Goal: Check status: Check status

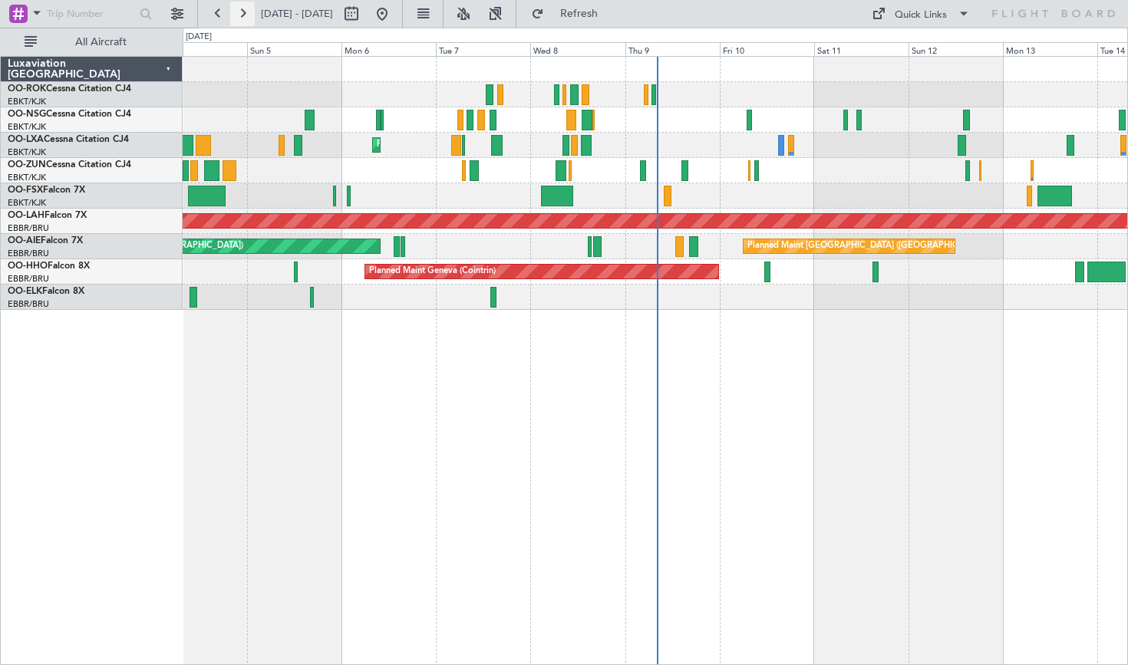
click at [237, 22] on button at bounding box center [242, 14] width 25 height 25
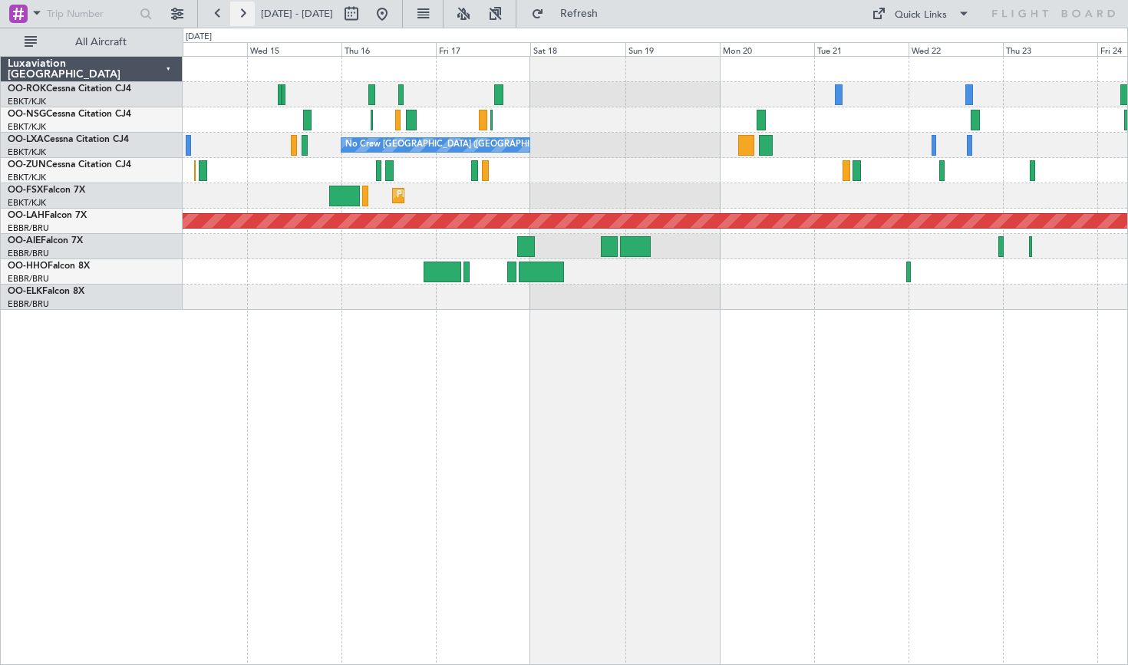
click at [242, 5] on button at bounding box center [242, 14] width 25 height 25
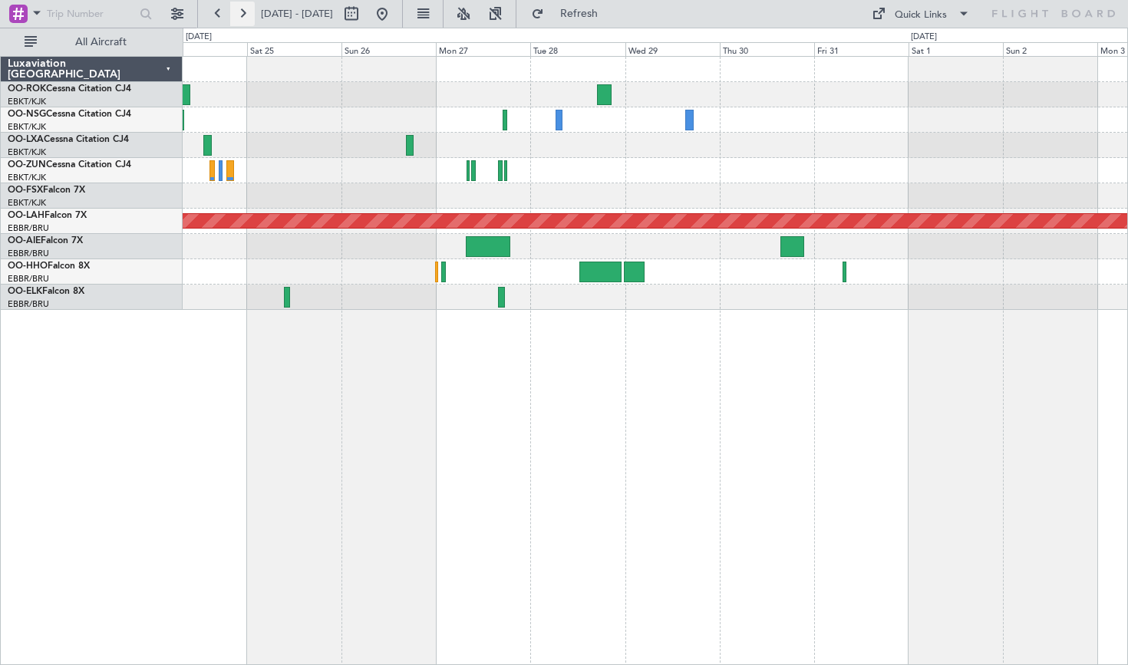
click at [242, 5] on button at bounding box center [242, 14] width 25 height 25
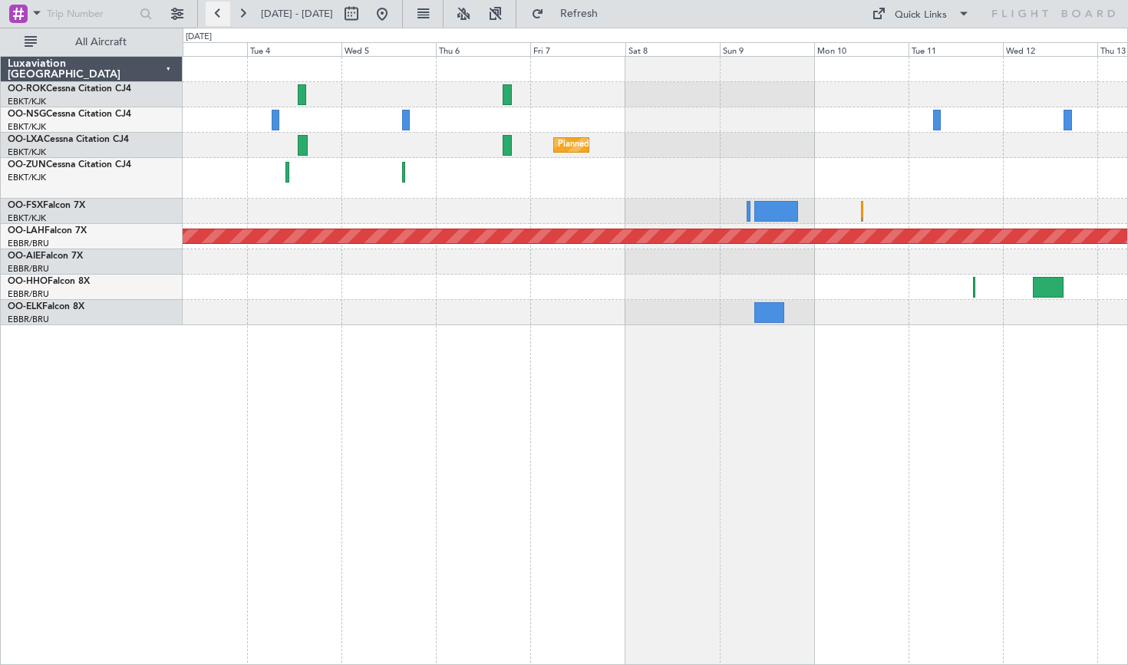
click at [215, 19] on button at bounding box center [218, 14] width 25 height 25
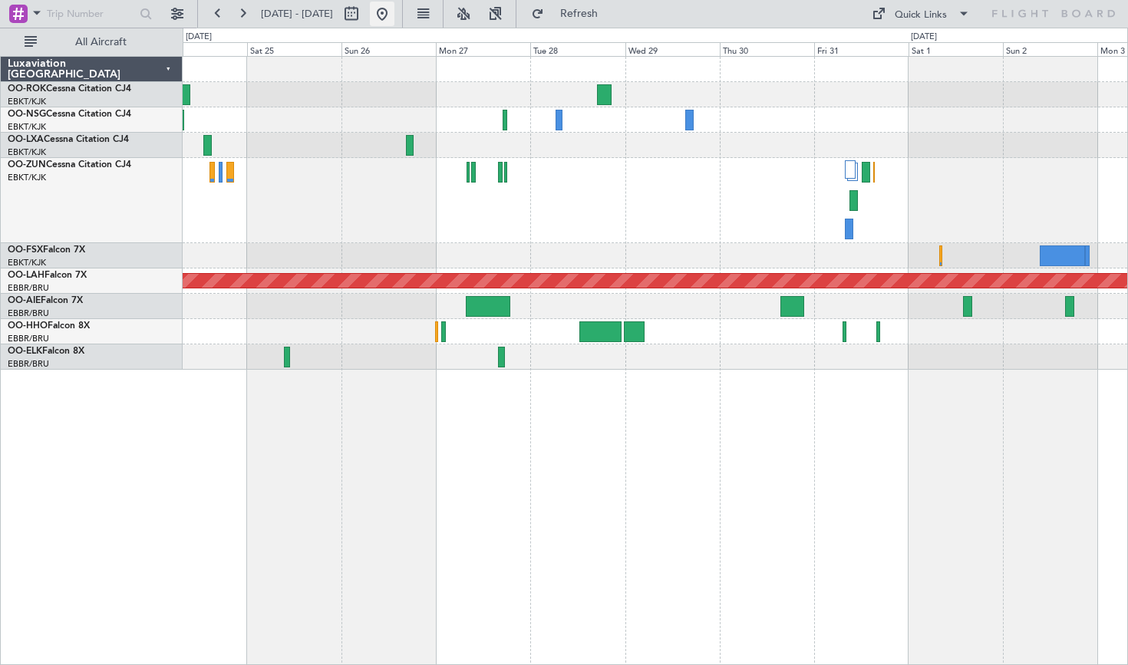
click at [394, 8] on button at bounding box center [382, 14] width 25 height 25
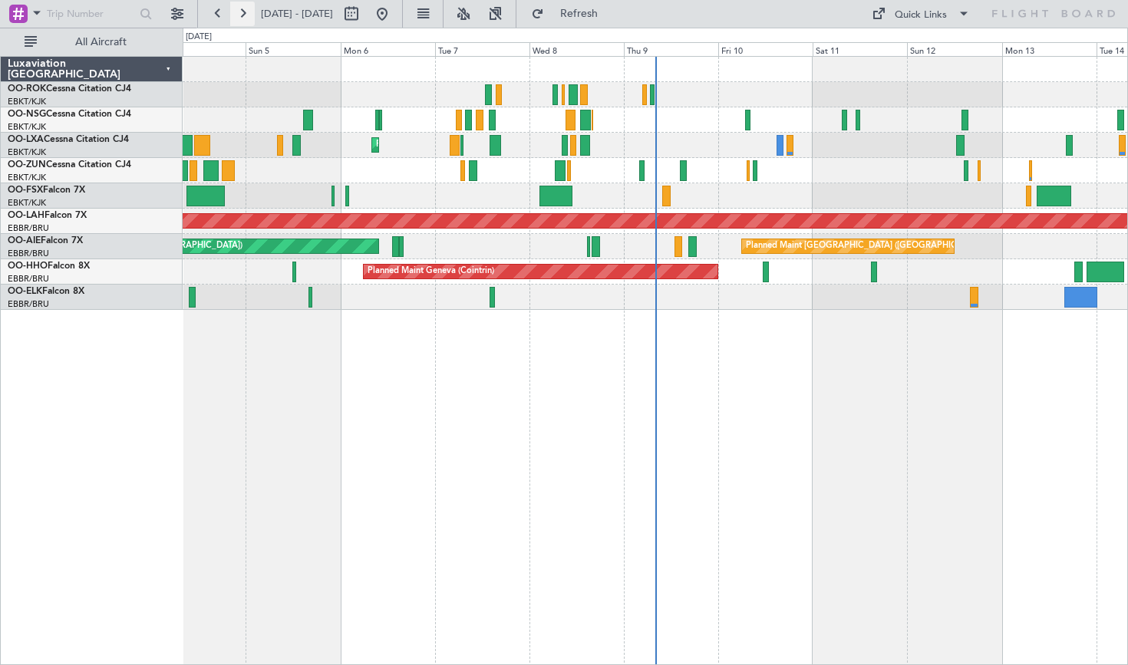
click at [239, 9] on button at bounding box center [242, 14] width 25 height 25
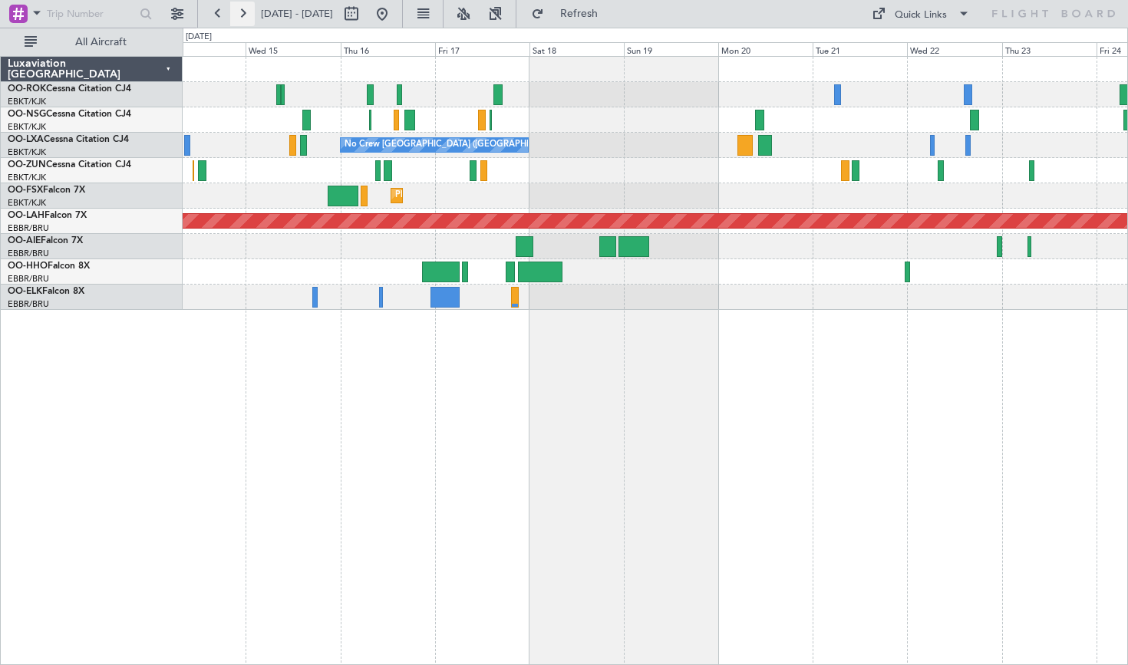
click at [239, 9] on button at bounding box center [242, 14] width 25 height 25
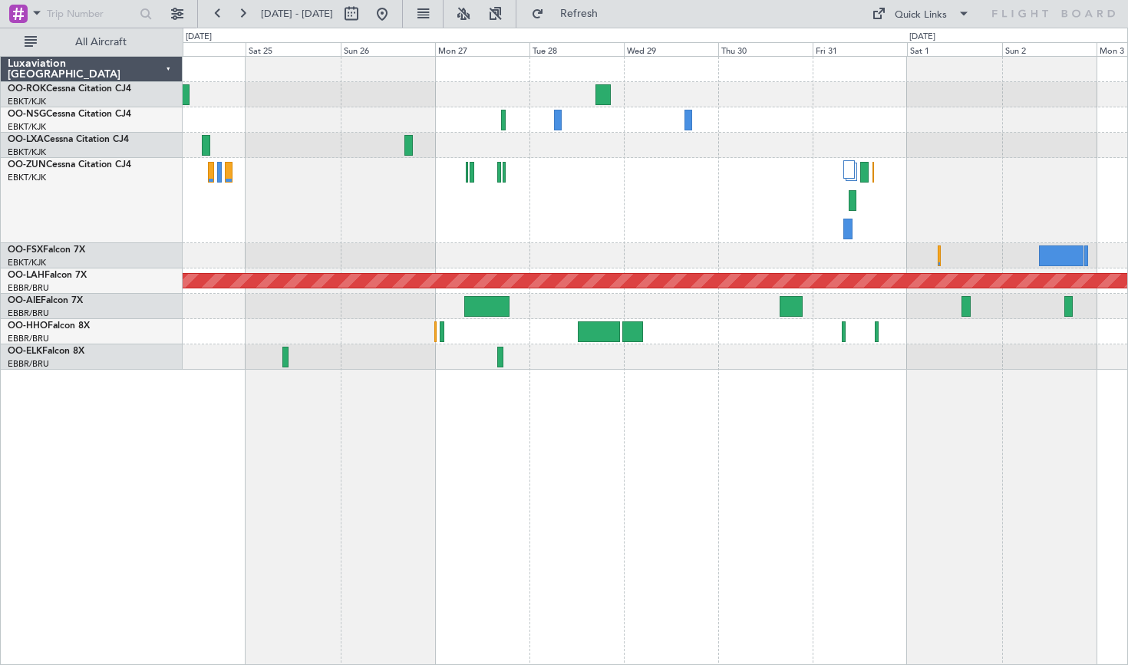
click at [203, 8] on fb-range-datepicker "[DATE] - [DATE]" at bounding box center [300, 14] width 206 height 28
click at [236, 20] on button at bounding box center [242, 14] width 25 height 25
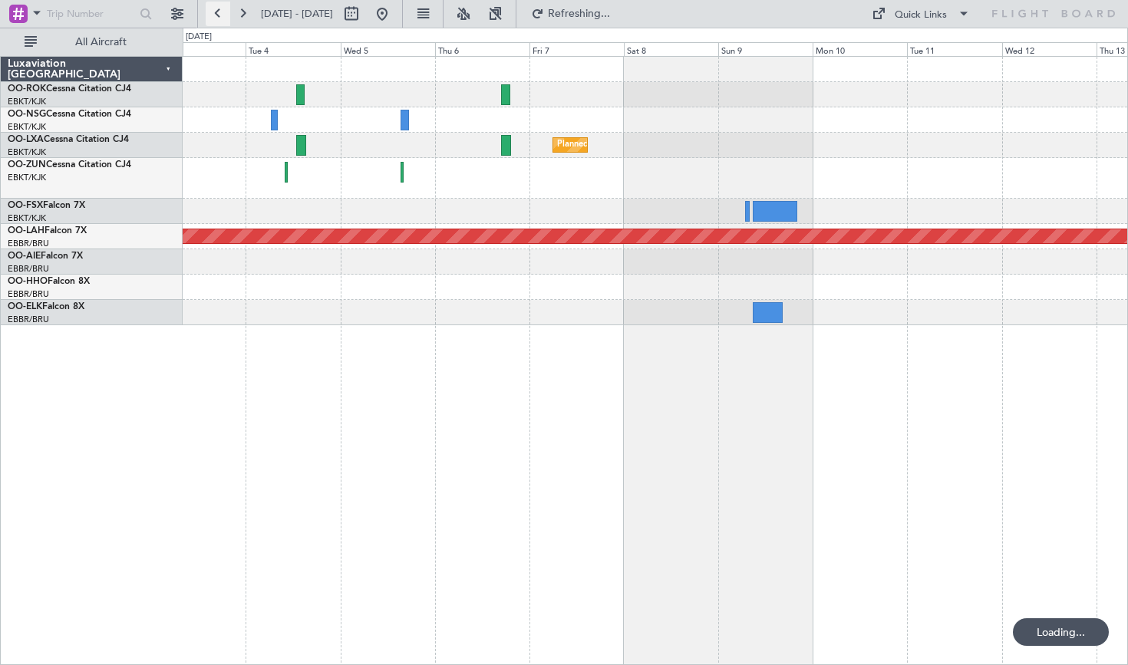
click at [222, 19] on button at bounding box center [218, 14] width 25 height 25
